Goal: Connect with others: Find contact information

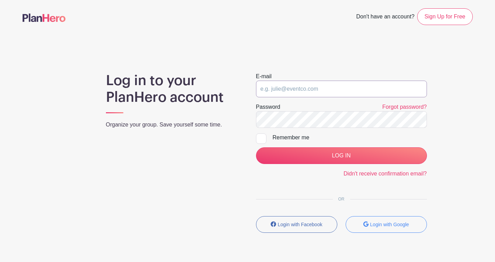
type input "[EMAIL_ADDRESS][DOMAIN_NAME]"
click at [349, 89] on input "[EMAIL_ADDRESS][DOMAIN_NAME]" at bounding box center [341, 89] width 171 height 17
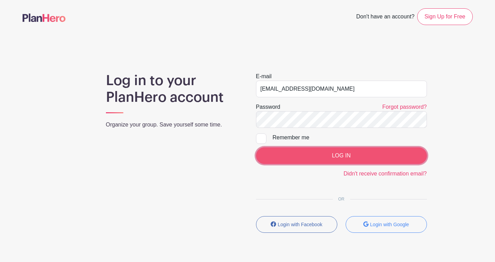
click at [293, 149] on input "LOG IN" at bounding box center [341, 155] width 171 height 17
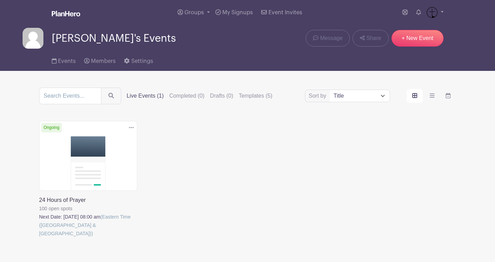
click at [39, 237] on link at bounding box center [39, 237] width 0 height 0
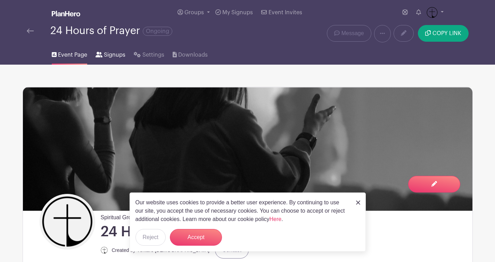
click at [118, 57] on span "Signups" at bounding box center [115, 55] width 22 height 8
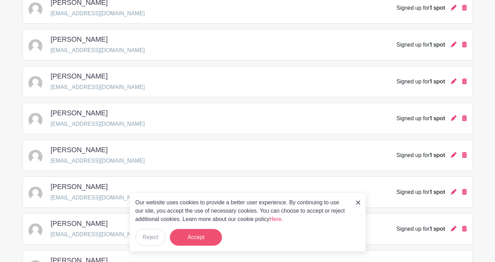
scroll to position [386, 0]
click at [207, 241] on button "Accept" at bounding box center [196, 237] width 52 height 17
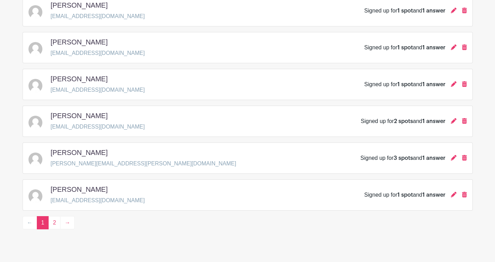
scroll to position [1009, 0]
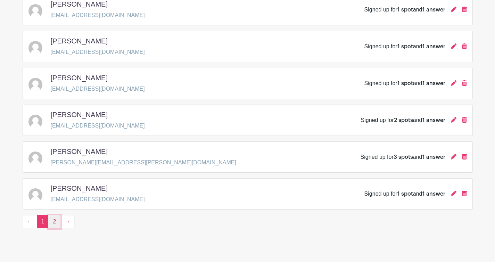
click at [54, 225] on link "2" at bounding box center [54, 221] width 12 height 13
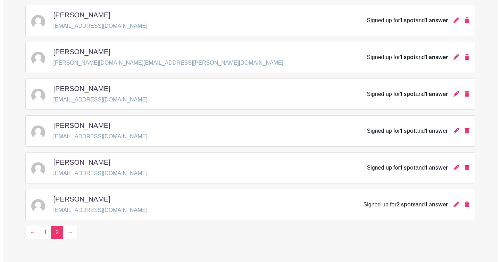
scroll to position [246, 0]
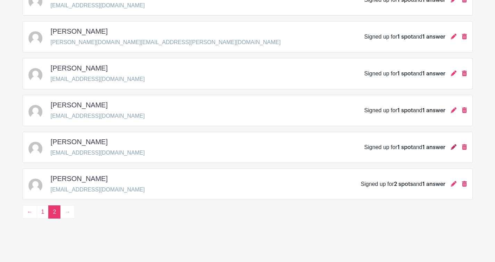
click at [452, 146] on icon at bounding box center [454, 147] width 6 height 6
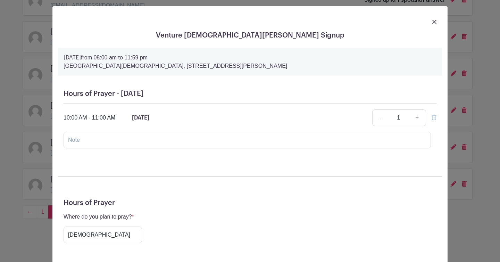
scroll to position [4, 0]
click at [434, 19] on img at bounding box center [434, 21] width 4 height 4
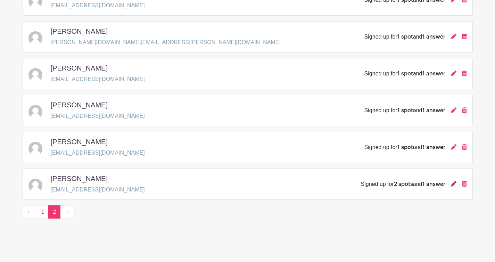
click at [452, 182] on icon at bounding box center [454, 184] width 6 height 6
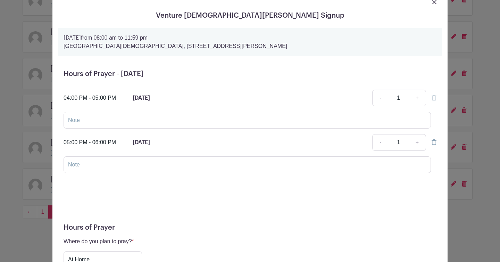
scroll to position [23, 0]
click at [432, 5] on link at bounding box center [434, 2] width 4 height 8
